Goal: Complete application form

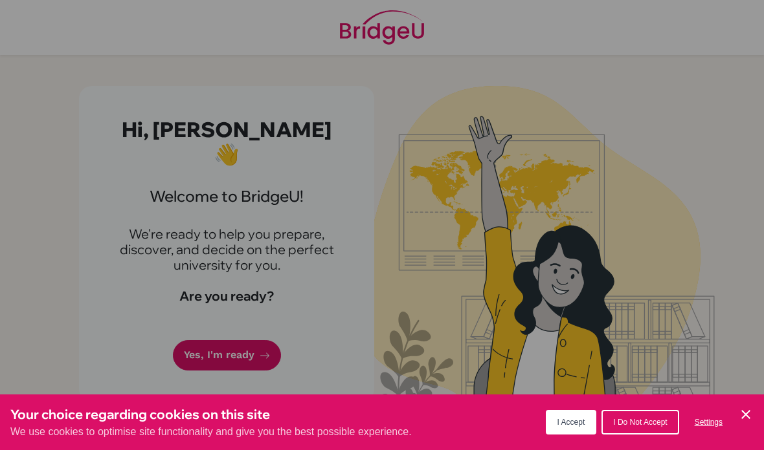
click at [192, 322] on div "Cookie Preferences" at bounding box center [382, 225] width 764 height 450
click at [572, 421] on span "I Accept" at bounding box center [571, 422] width 28 height 9
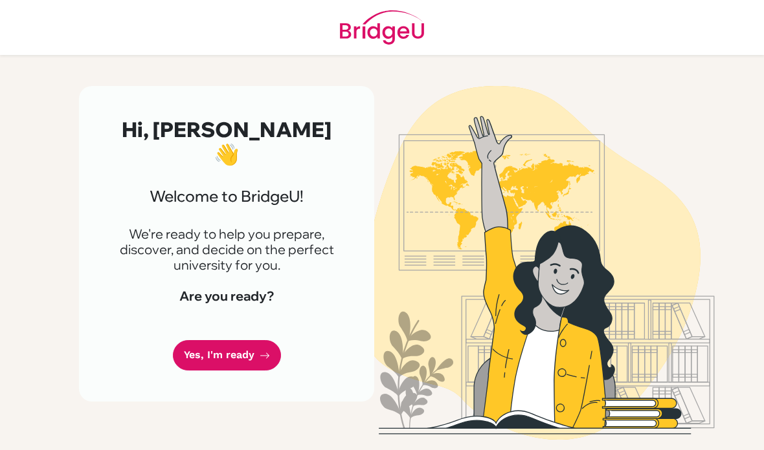
click at [188, 340] on link "Yes, I'm ready" at bounding box center [227, 355] width 108 height 30
click at [184, 340] on link "Yes, I'm ready" at bounding box center [227, 355] width 108 height 30
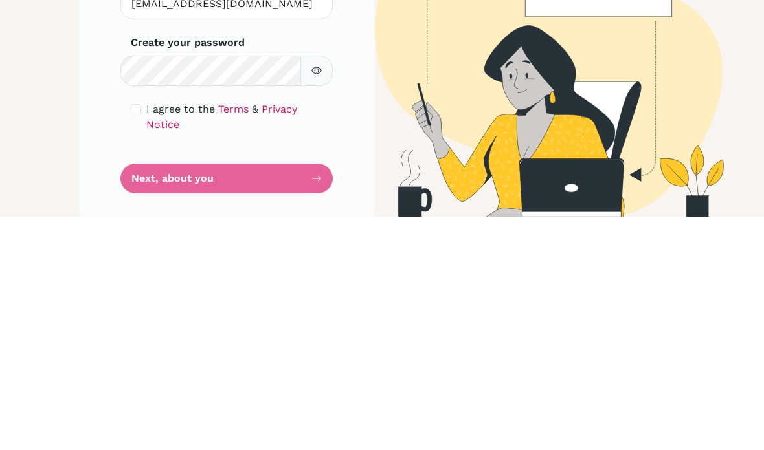
click at [132, 338] on input "checkbox" at bounding box center [136, 343] width 10 height 10
checkbox input "true"
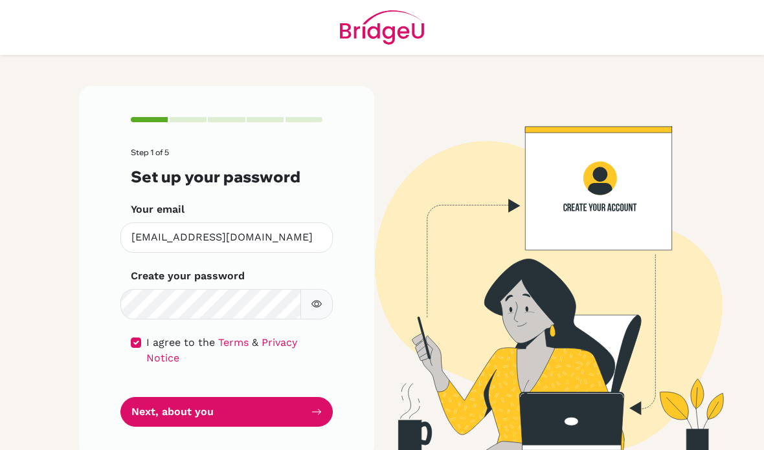
click at [307, 289] on button "button" at bounding box center [316, 304] width 32 height 30
click at [184, 397] on button "Next, about you" at bounding box center [226, 412] width 212 height 30
click at [161, 397] on button "Next, about you" at bounding box center [226, 412] width 212 height 30
